Goal: Navigation & Orientation: Find specific page/section

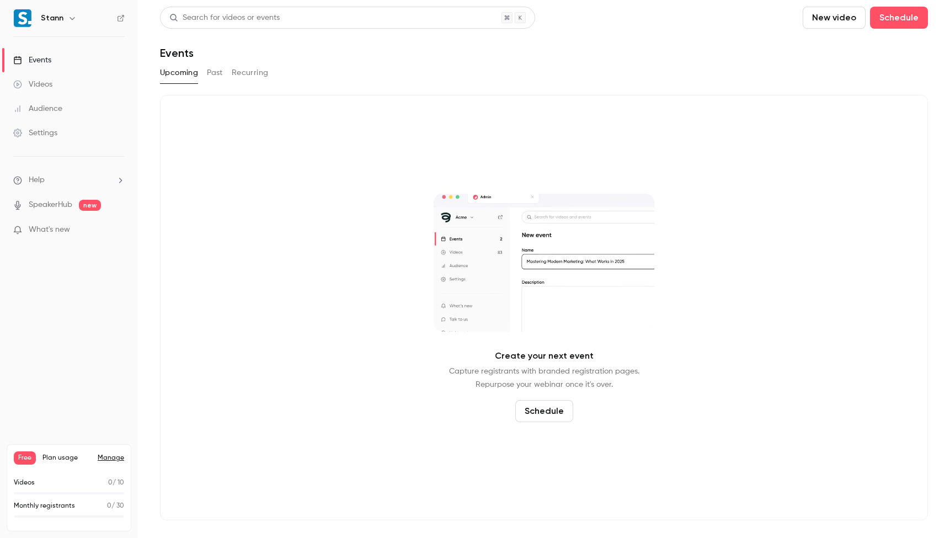
click at [78, 86] on link "Videos" at bounding box center [69, 84] width 138 height 24
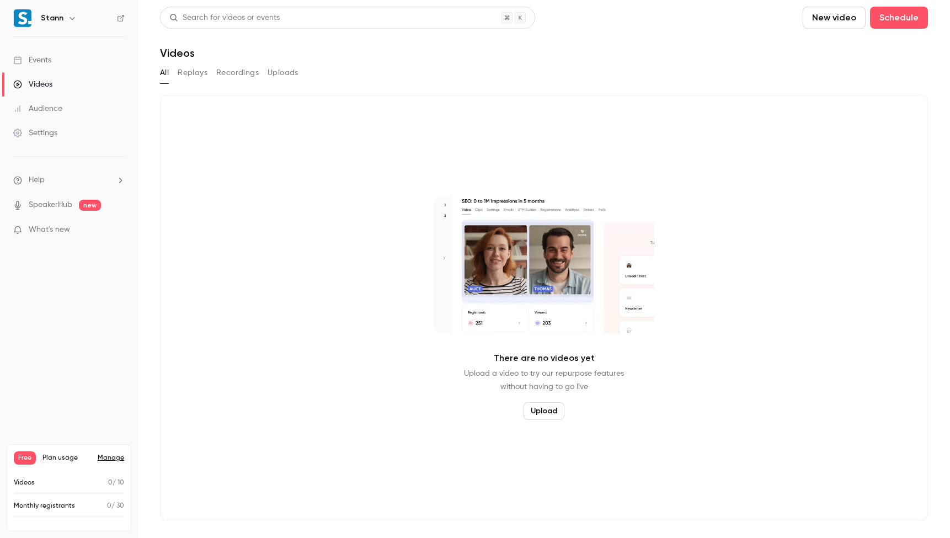
click at [44, 61] on div "Events" at bounding box center [32, 60] width 38 height 11
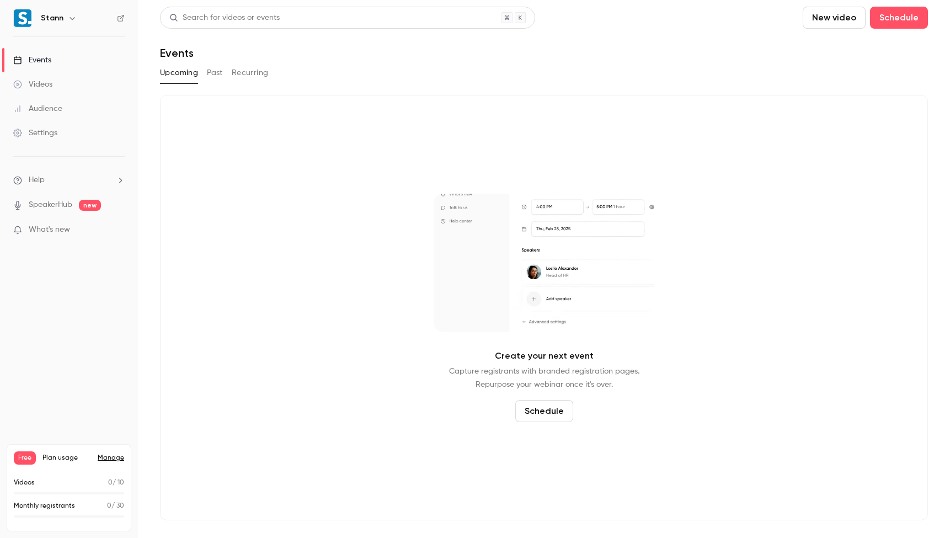
click at [214, 66] on button "Past" at bounding box center [215, 73] width 16 height 18
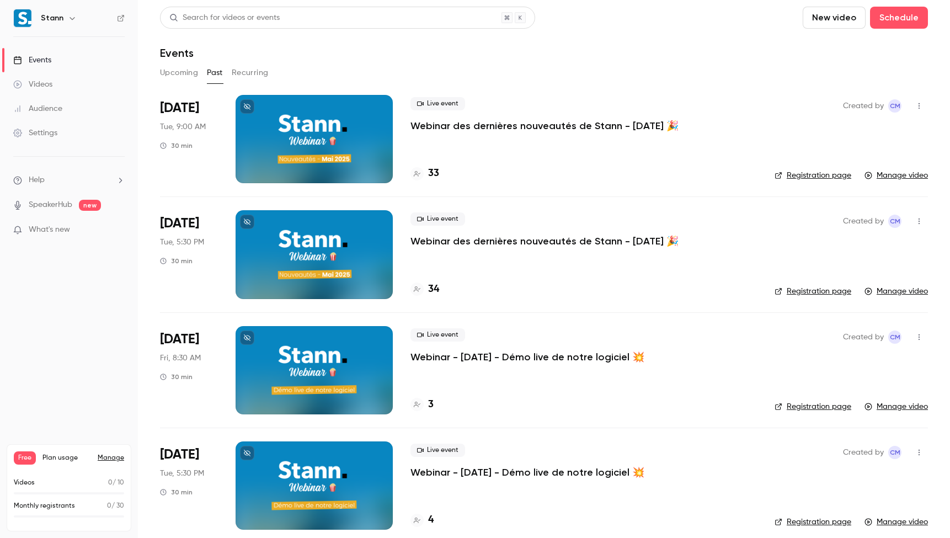
click at [45, 131] on div "Settings" at bounding box center [35, 132] width 44 height 11
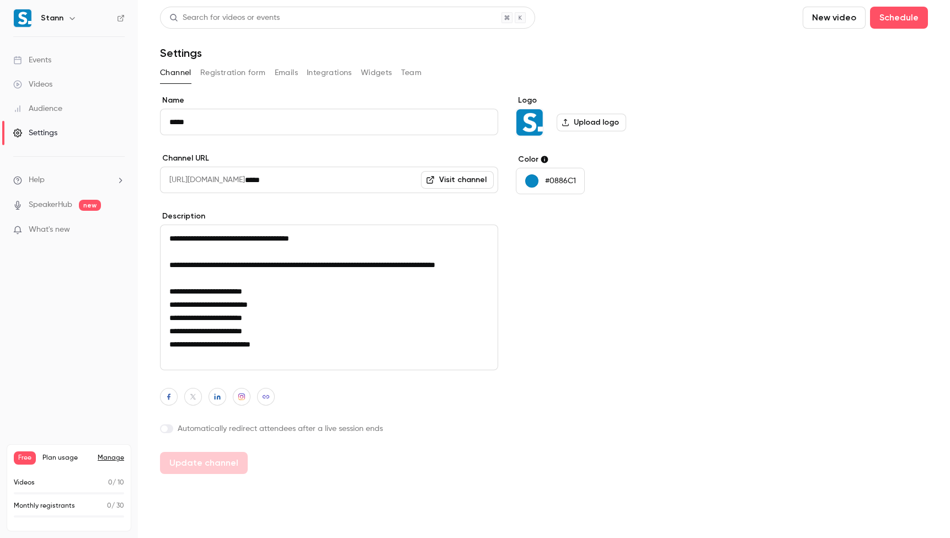
click at [407, 69] on button "Team" at bounding box center [411, 73] width 21 height 18
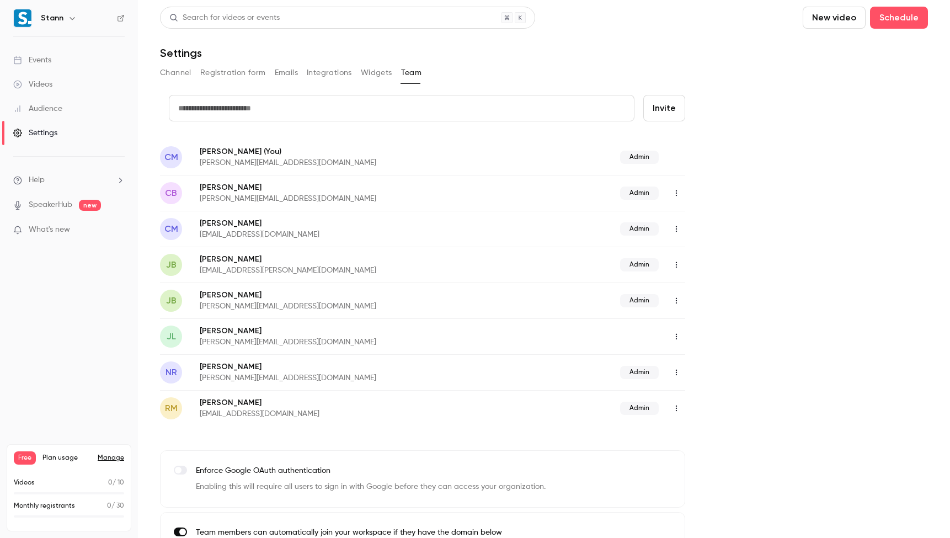
click at [50, 55] on div "Events" at bounding box center [32, 60] width 38 height 11
